Goal: Leave review/rating: Share an evaluation or opinion about a product, service, or content

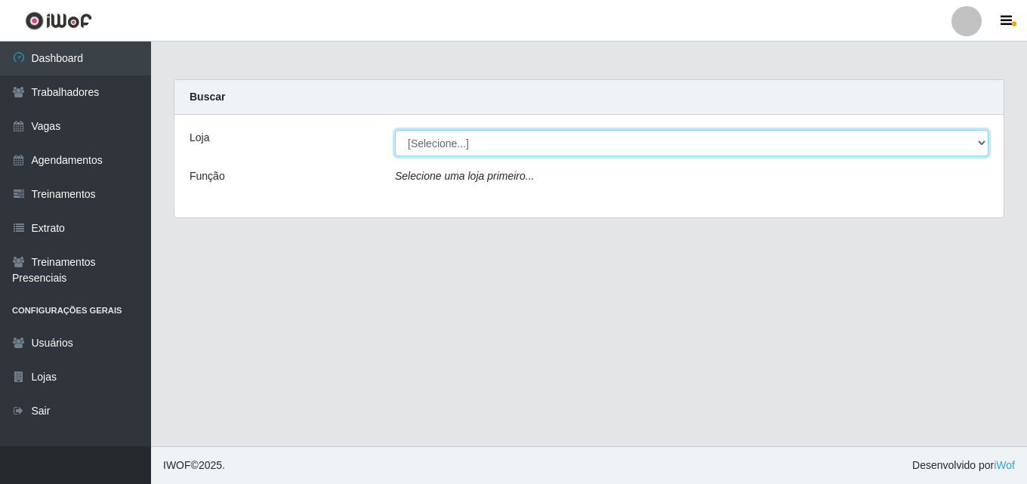
click at [444, 140] on select "[Selecione...] Chinatown Sushimi - [GEOGRAPHIC_DATA]" at bounding box center [692, 143] width 594 height 26
select select "357"
click at [395, 130] on select "[Selecione...] Chinatown Sushimi - [GEOGRAPHIC_DATA]" at bounding box center [692, 143] width 594 height 26
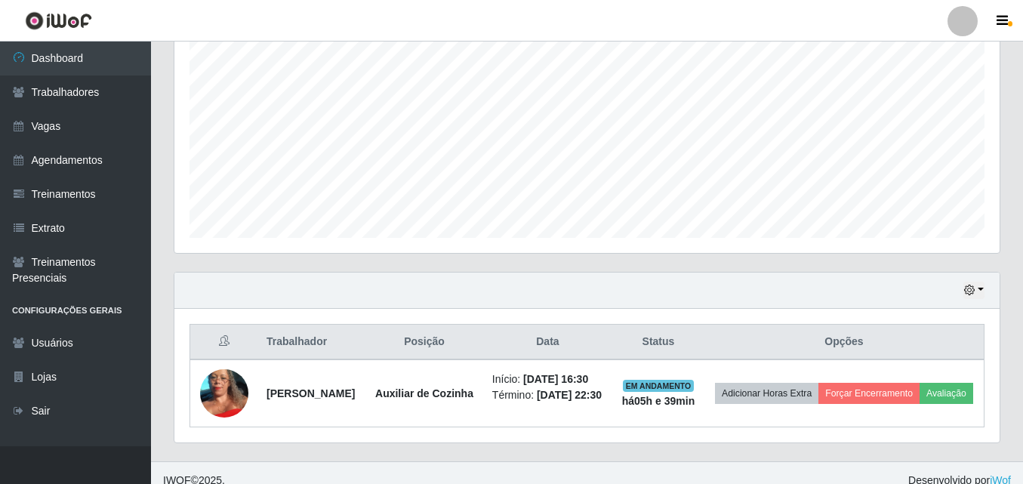
scroll to position [344, 0]
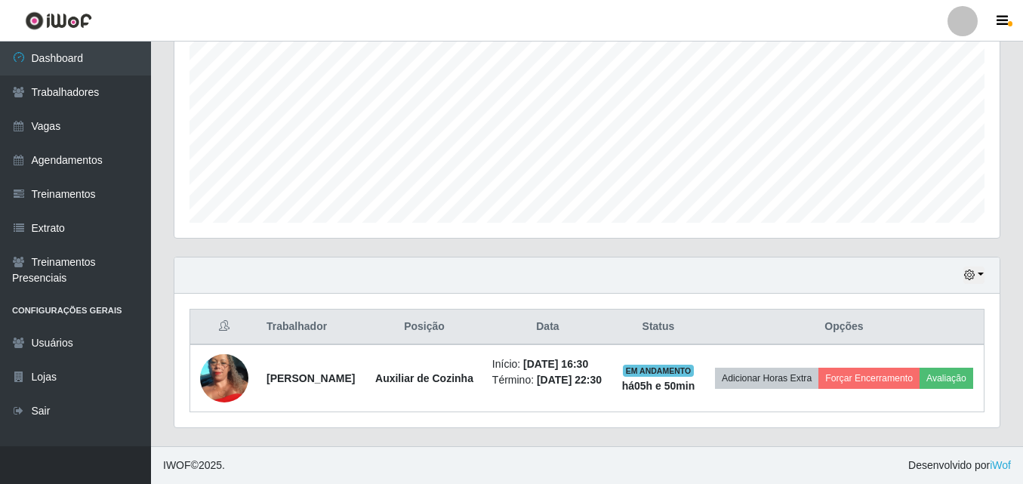
click at [859, 258] on div "Hoje 1 dia 3 dias 1 Semana Não encerrados" at bounding box center [586, 276] width 825 height 36
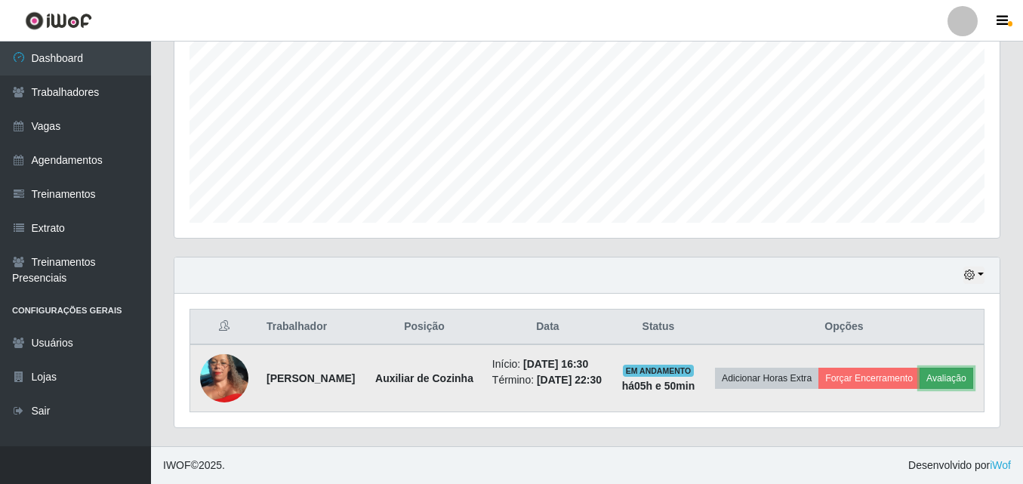
click at [920, 369] on button "Avaliação" at bounding box center [947, 378] width 54 height 21
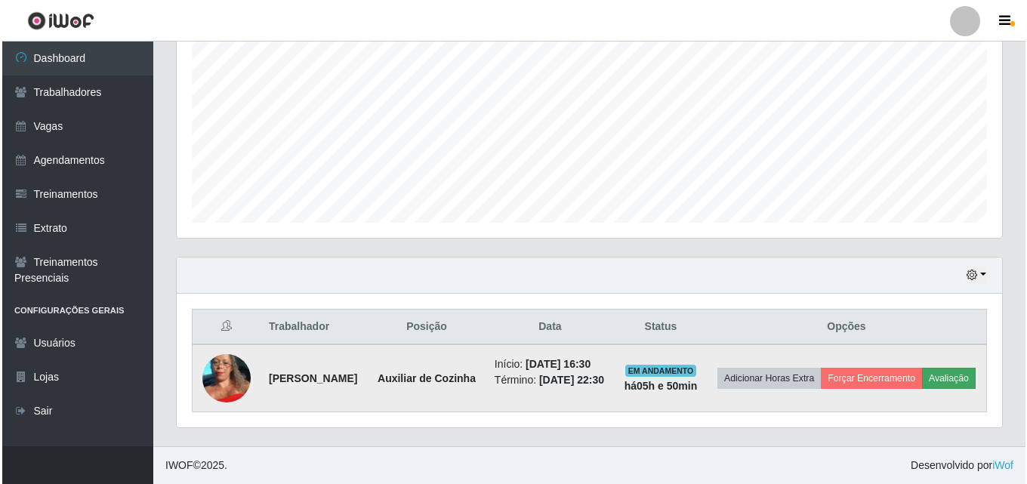
scroll to position [313, 818]
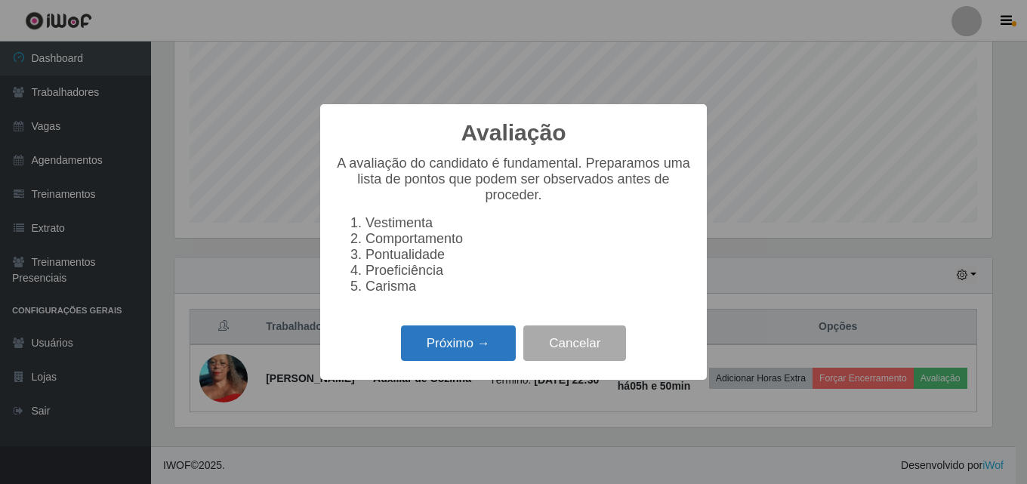
click at [455, 355] on button "Próximo →" at bounding box center [458, 342] width 115 height 35
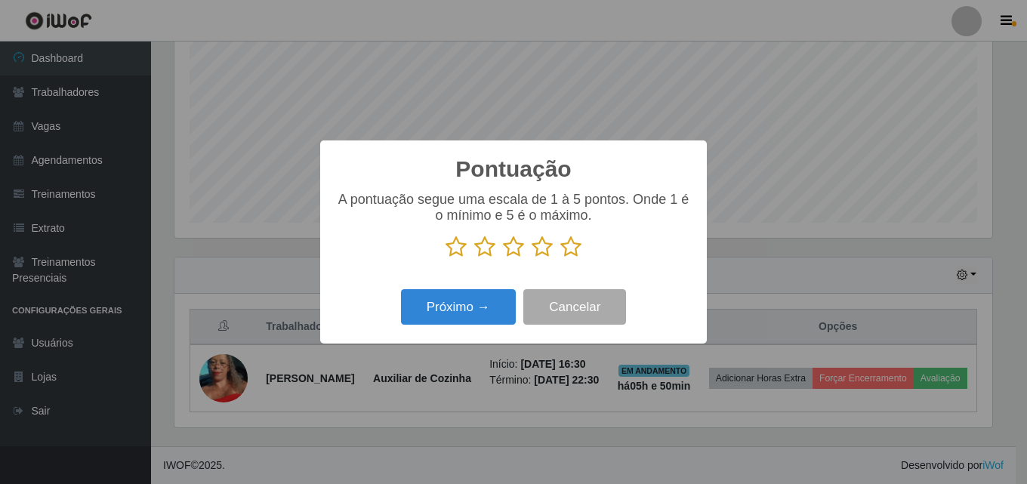
scroll to position [754887, 754382]
click at [573, 245] on icon at bounding box center [570, 247] width 21 height 23
click at [560, 258] on input "radio" at bounding box center [560, 258] width 0 height 0
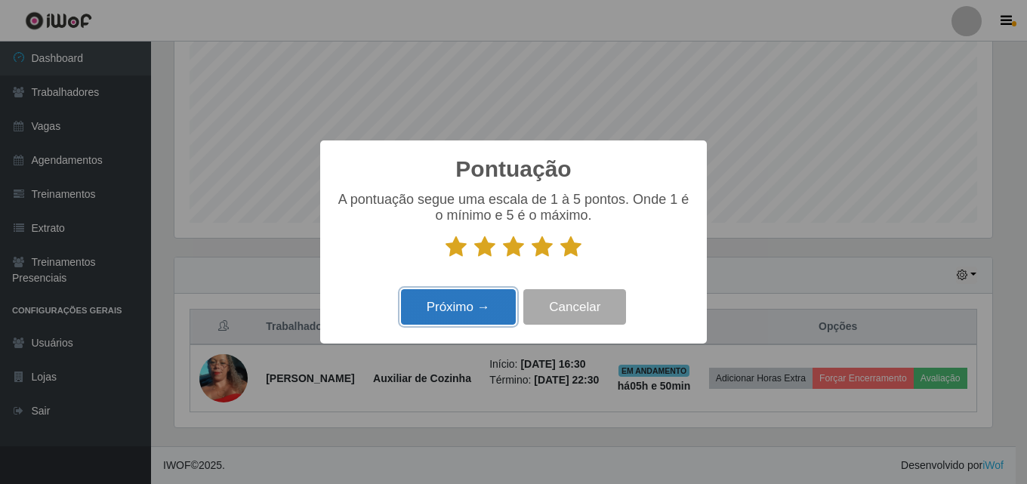
click at [452, 308] on button "Próximo →" at bounding box center [458, 306] width 115 height 35
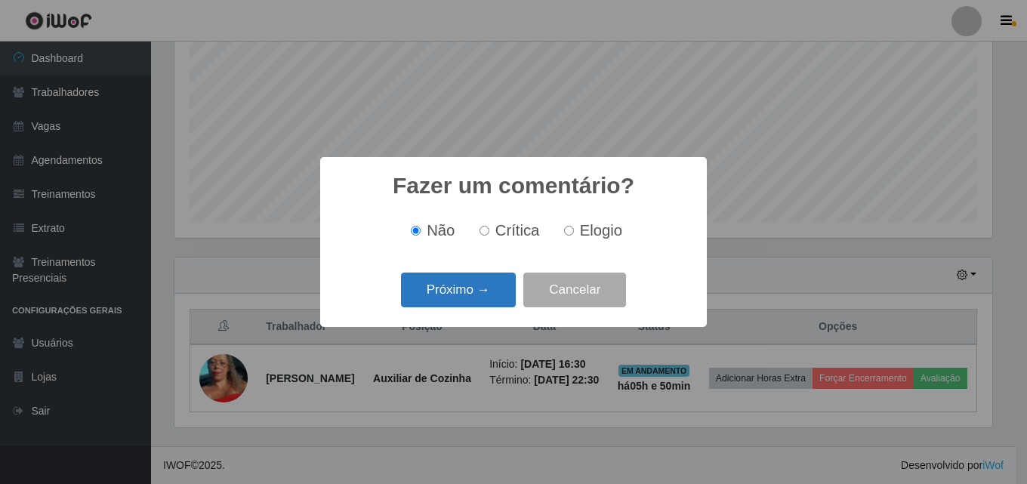
click at [450, 298] on button "Próximo →" at bounding box center [458, 290] width 115 height 35
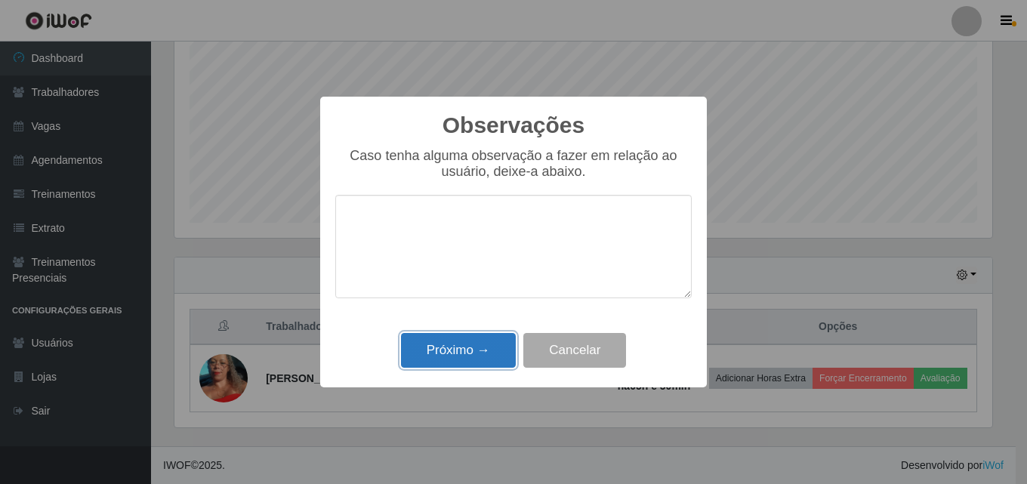
click at [455, 360] on button "Próximo →" at bounding box center [458, 350] width 115 height 35
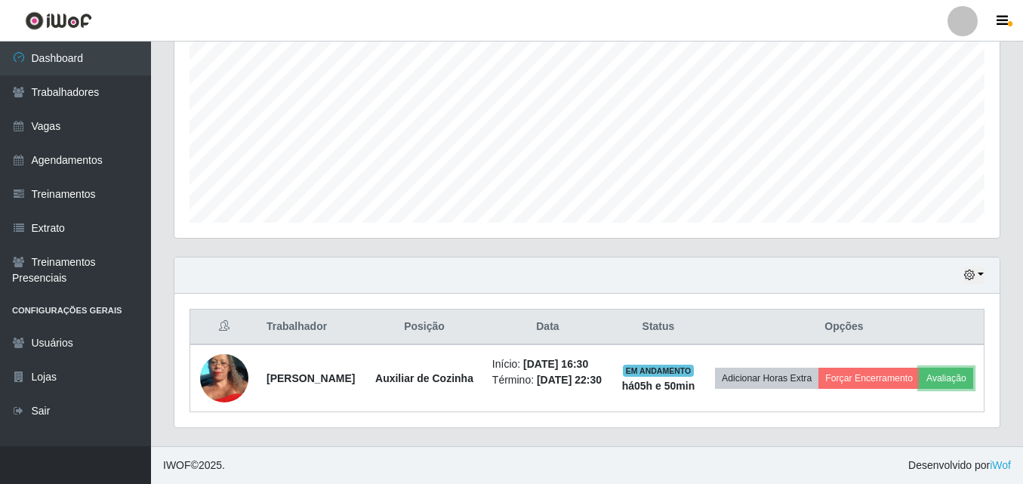
scroll to position [313, 825]
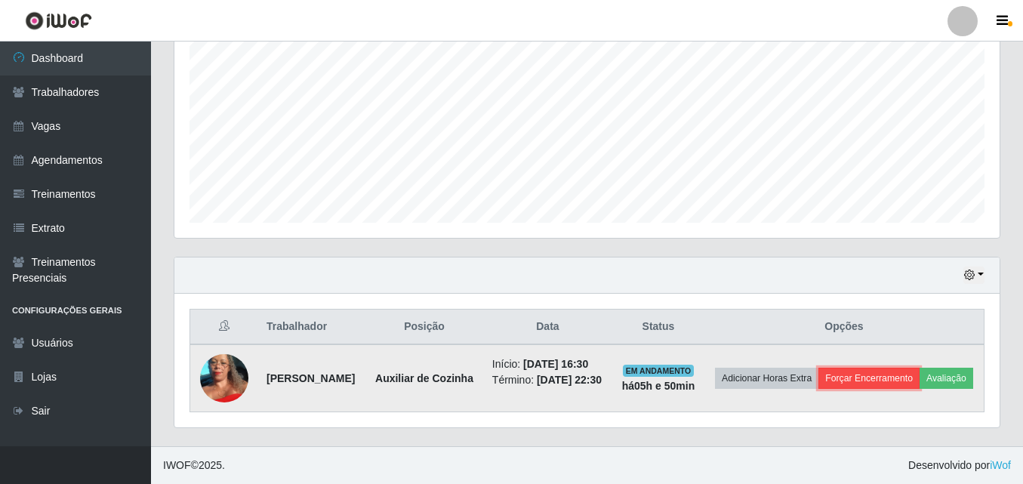
click at [909, 368] on button "Forçar Encerramento" at bounding box center [869, 378] width 101 height 21
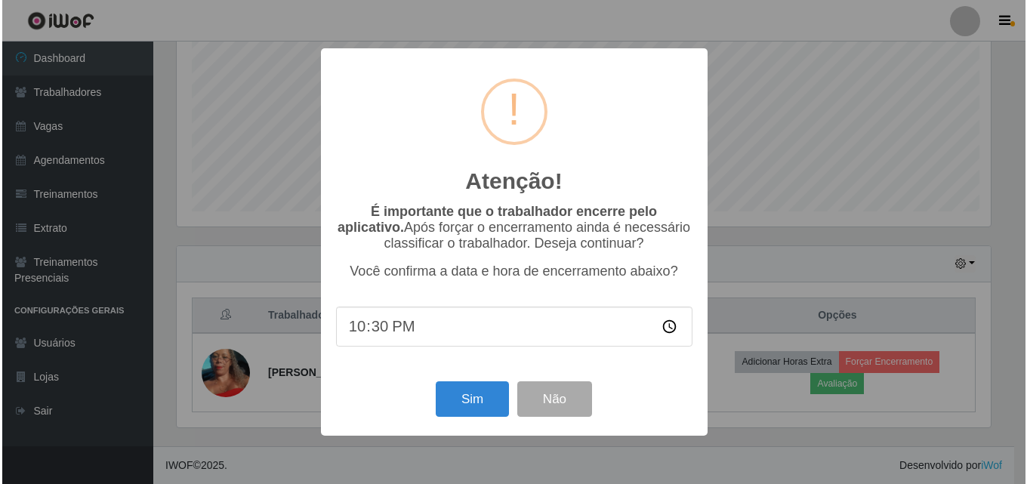
scroll to position [313, 818]
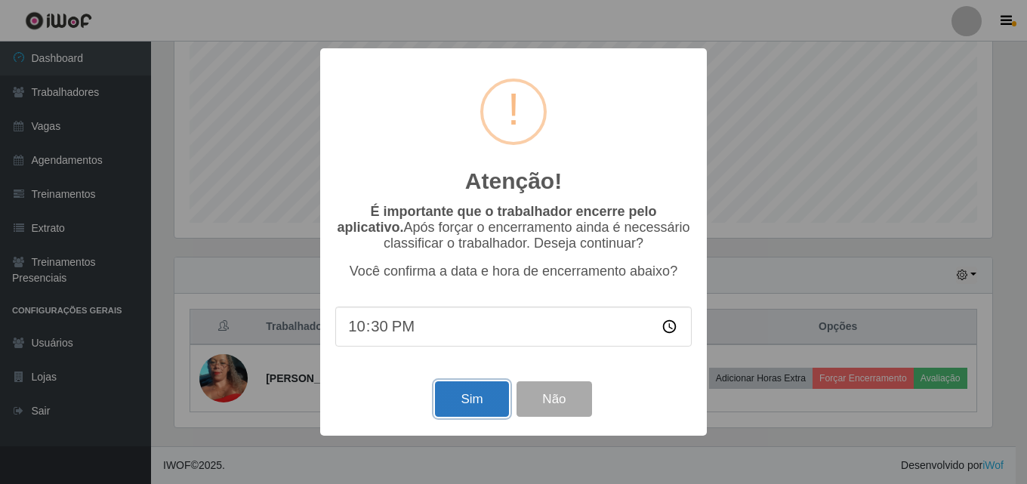
click at [473, 409] on button "Sim" at bounding box center [471, 398] width 73 height 35
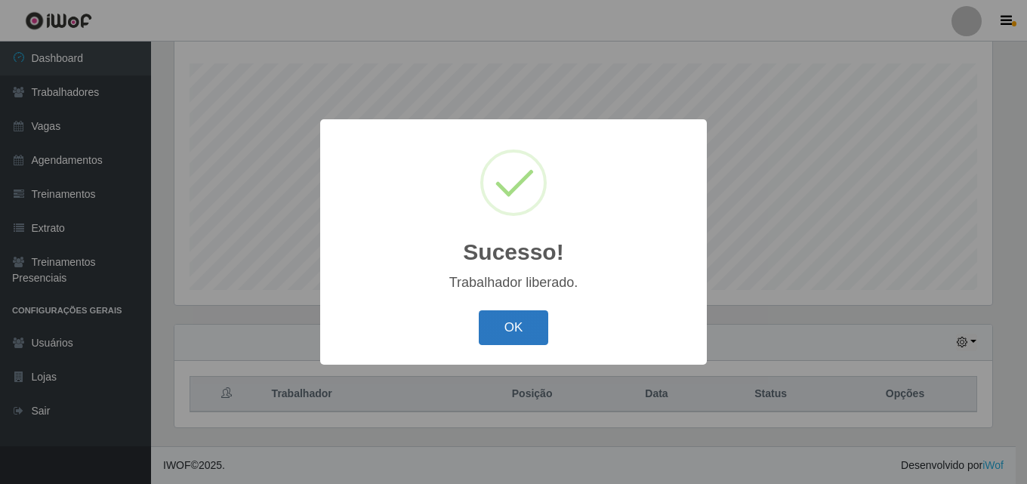
click at [516, 332] on button "OK" at bounding box center [514, 327] width 70 height 35
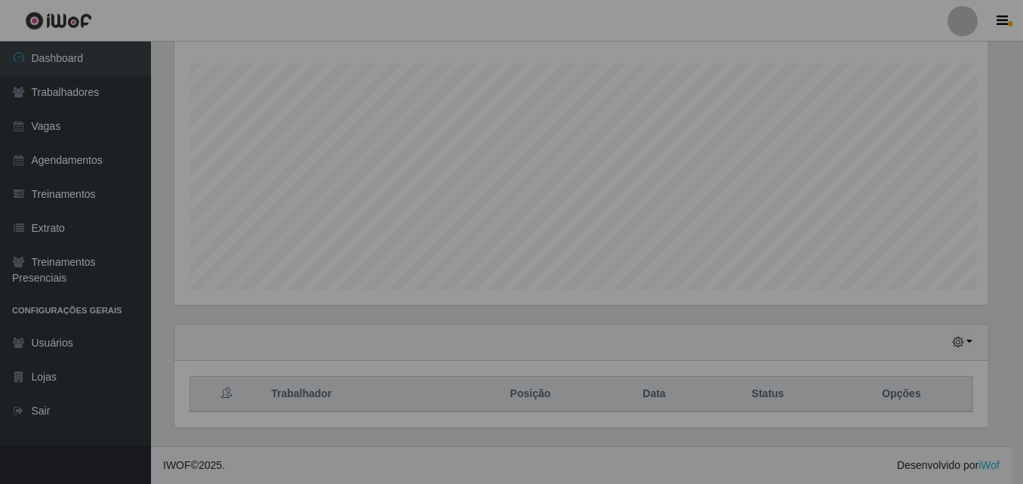
scroll to position [313, 825]
